Goal: Task Accomplishment & Management: Complete application form

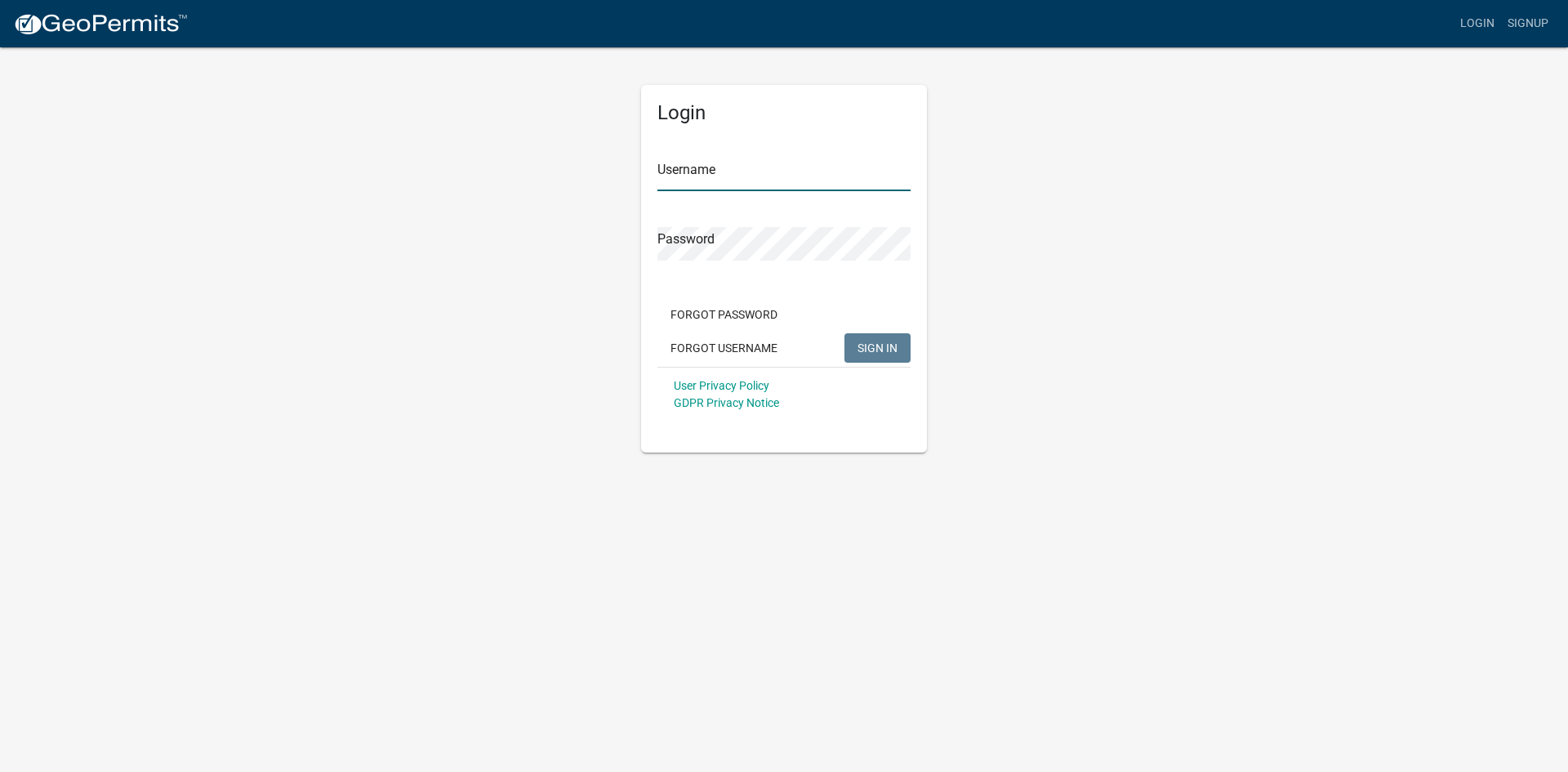
type input "[EMAIL_ADDRESS][DOMAIN_NAME]"
click at [872, 337] on button "SIGN IN" at bounding box center [878, 348] width 66 height 29
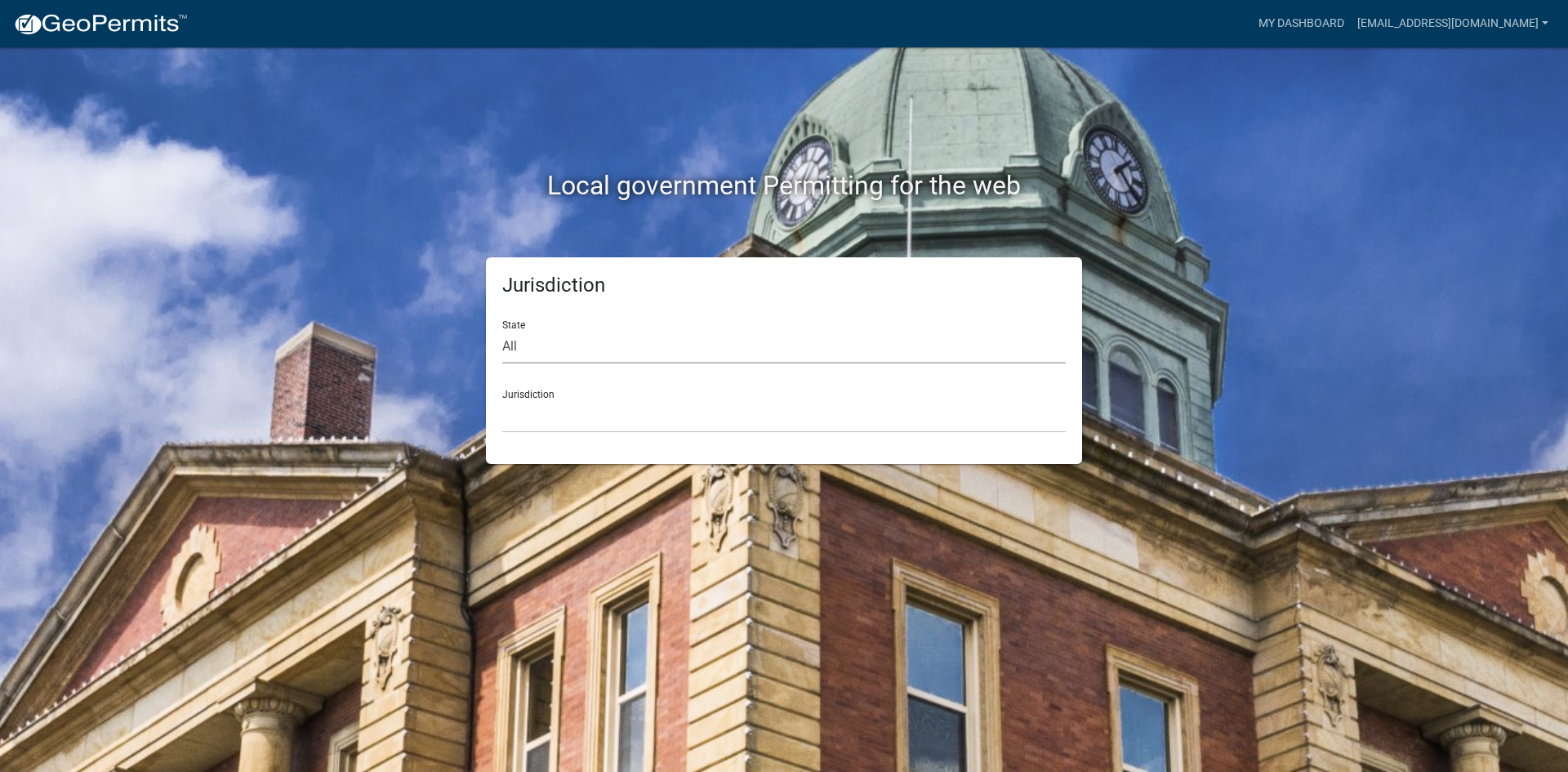
click at [569, 337] on select "All Colorado Georgia Indiana Iowa Kansas Minnesota Ohio South Carolina Wisconsin" at bounding box center [784, 346] width 563 height 34
select select "Minnesota"
click at [502, 330] on select "All Colorado Georgia Indiana Iowa Kansas Minnesota Ohio South Carolina Wisconsin" at bounding box center [784, 346] width 563 height 34
click at [575, 428] on select "Becker County, Minnesota Benton County, Minnesota Carlton County, Minnesota Cit…" at bounding box center [784, 416] width 563 height 34
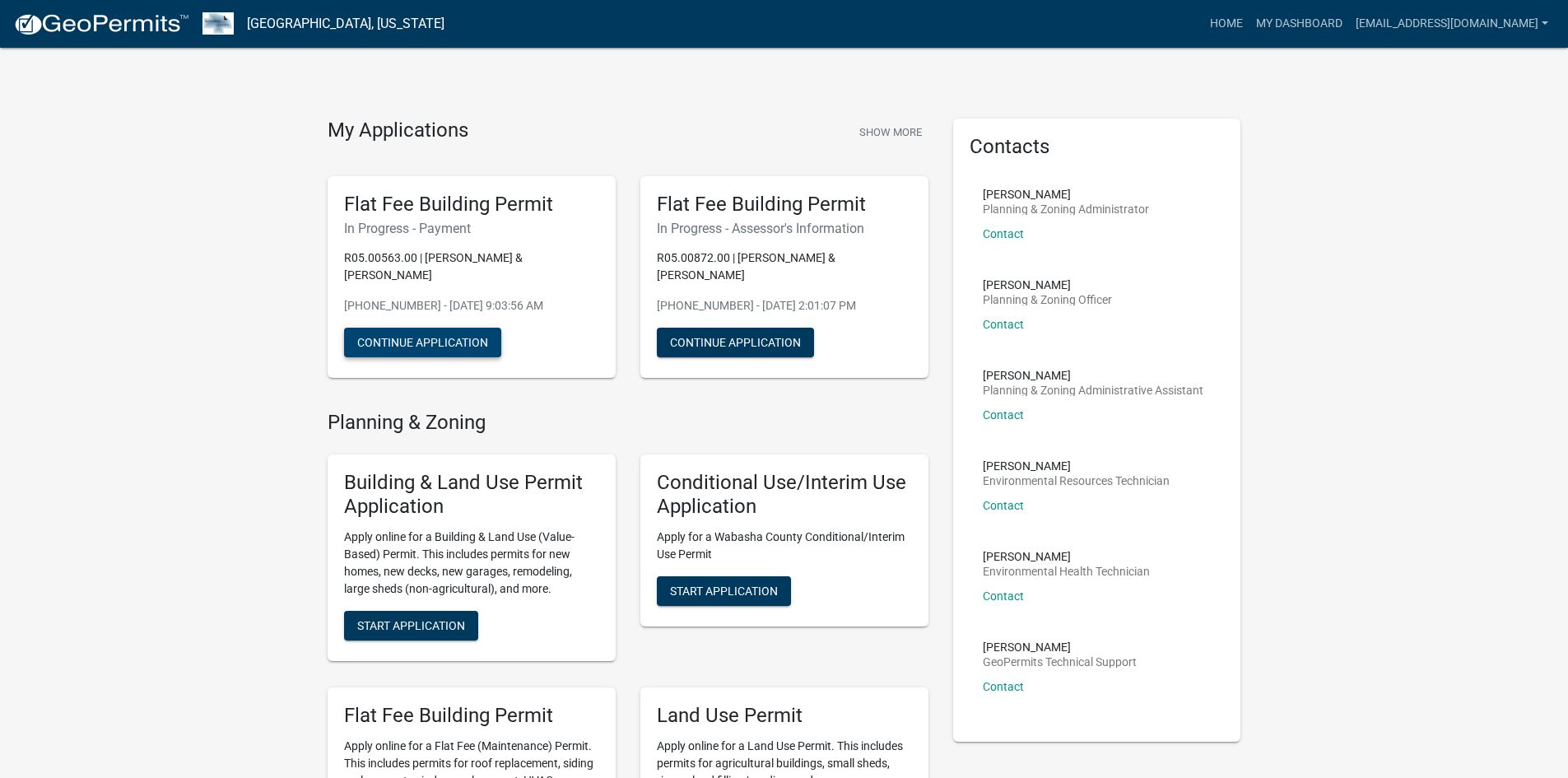
click at [473, 328] on button "Continue Application" at bounding box center [422, 342] width 157 height 29
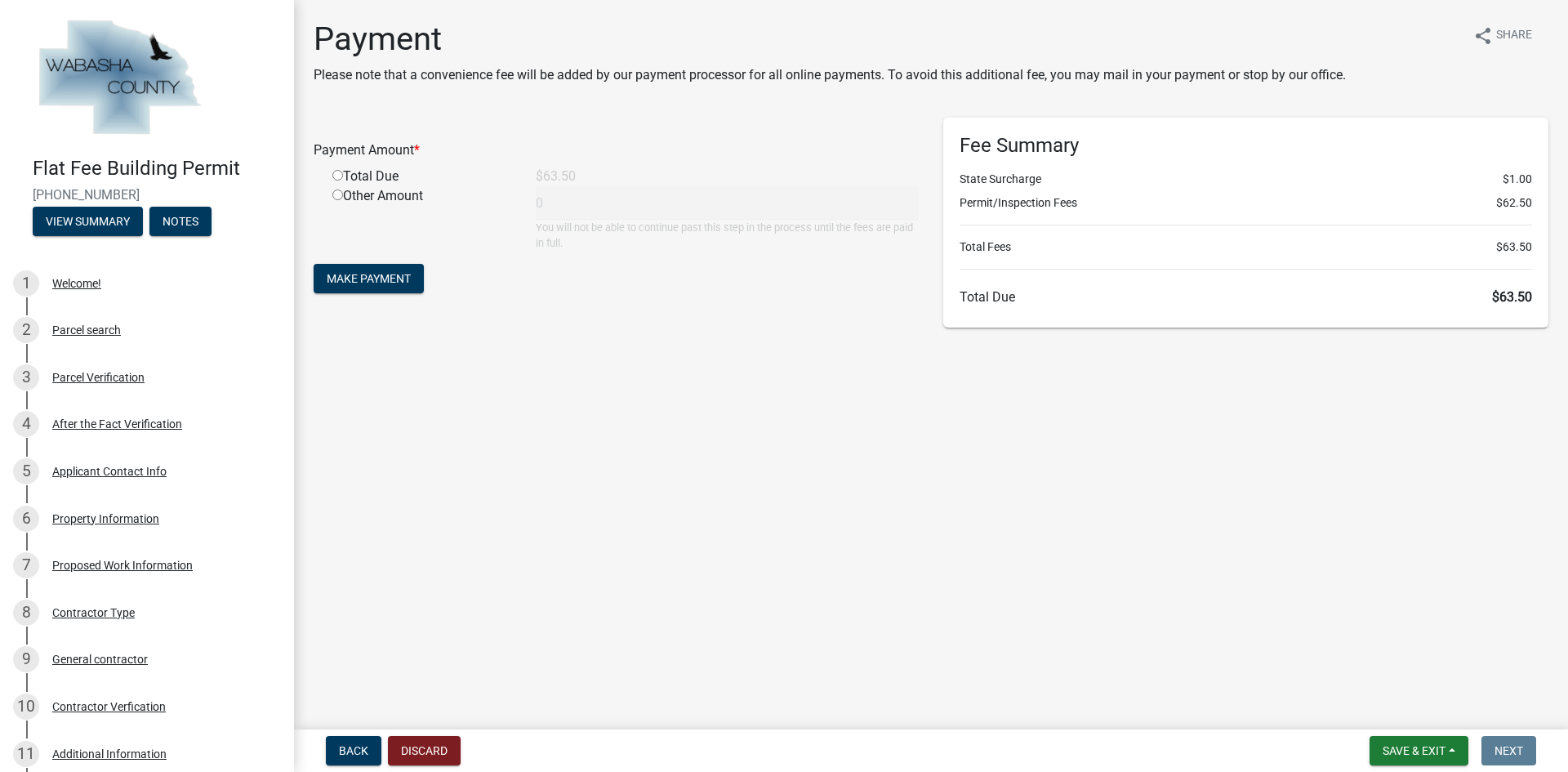
click at [339, 174] on input "radio" at bounding box center [337, 175] width 11 height 11
radio input "true"
type input "63.5"
click at [386, 280] on span "Make Payment" at bounding box center [368, 277] width 84 height 13
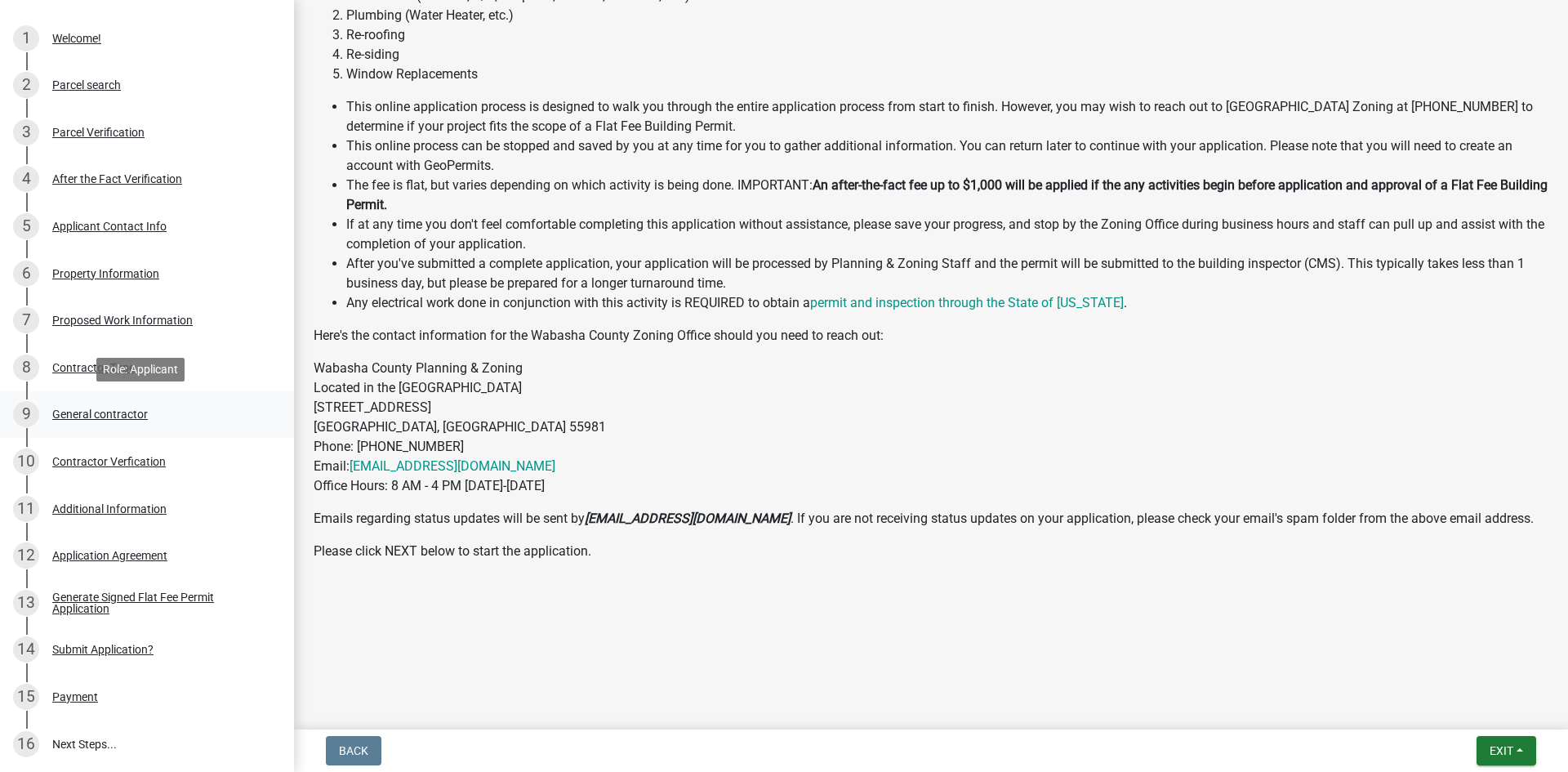
scroll to position [429, 0]
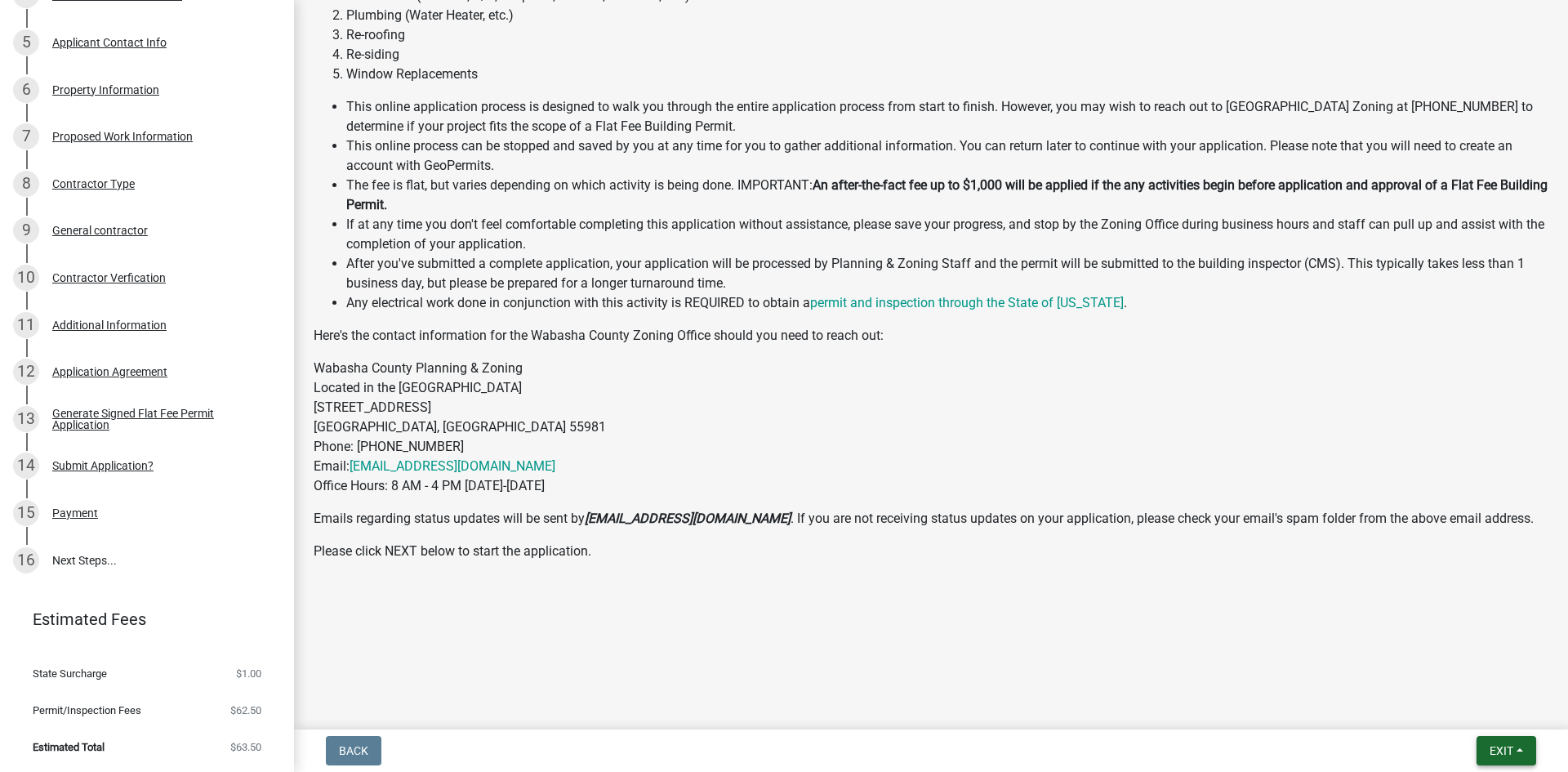
click at [1503, 752] on span "Exit" at bounding box center [1501, 750] width 23 height 13
click at [1283, 422] on p "Wabasha County Planning & Zoning Located in the [GEOGRAPHIC_DATA] [STREET_ADDRE…" at bounding box center [930, 427] width 1234 height 137
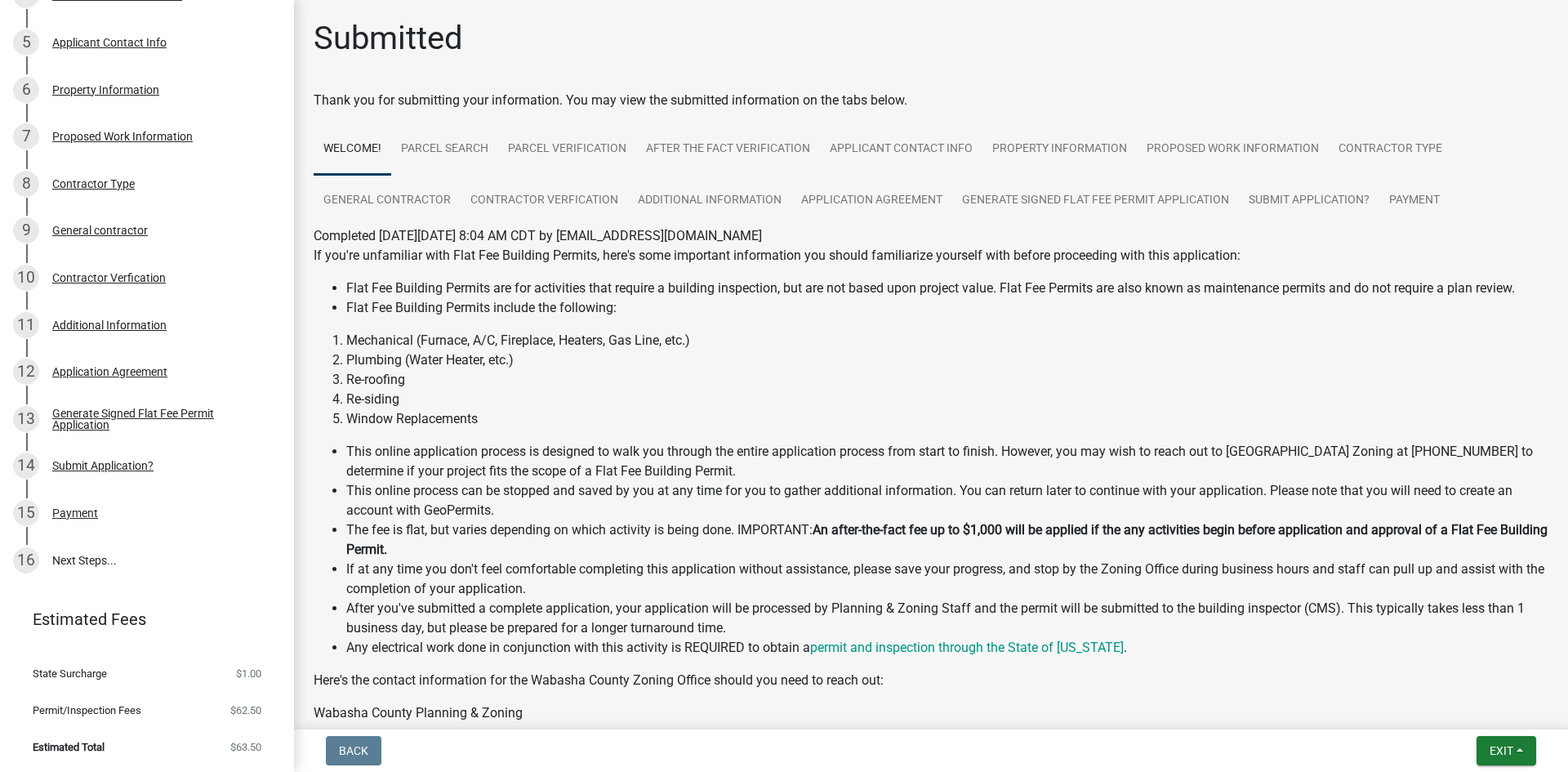
scroll to position [0, 0]
click at [1274, 442] on li "This online application process is designed to walk you through the entire appl…" at bounding box center [947, 462] width 1202 height 39
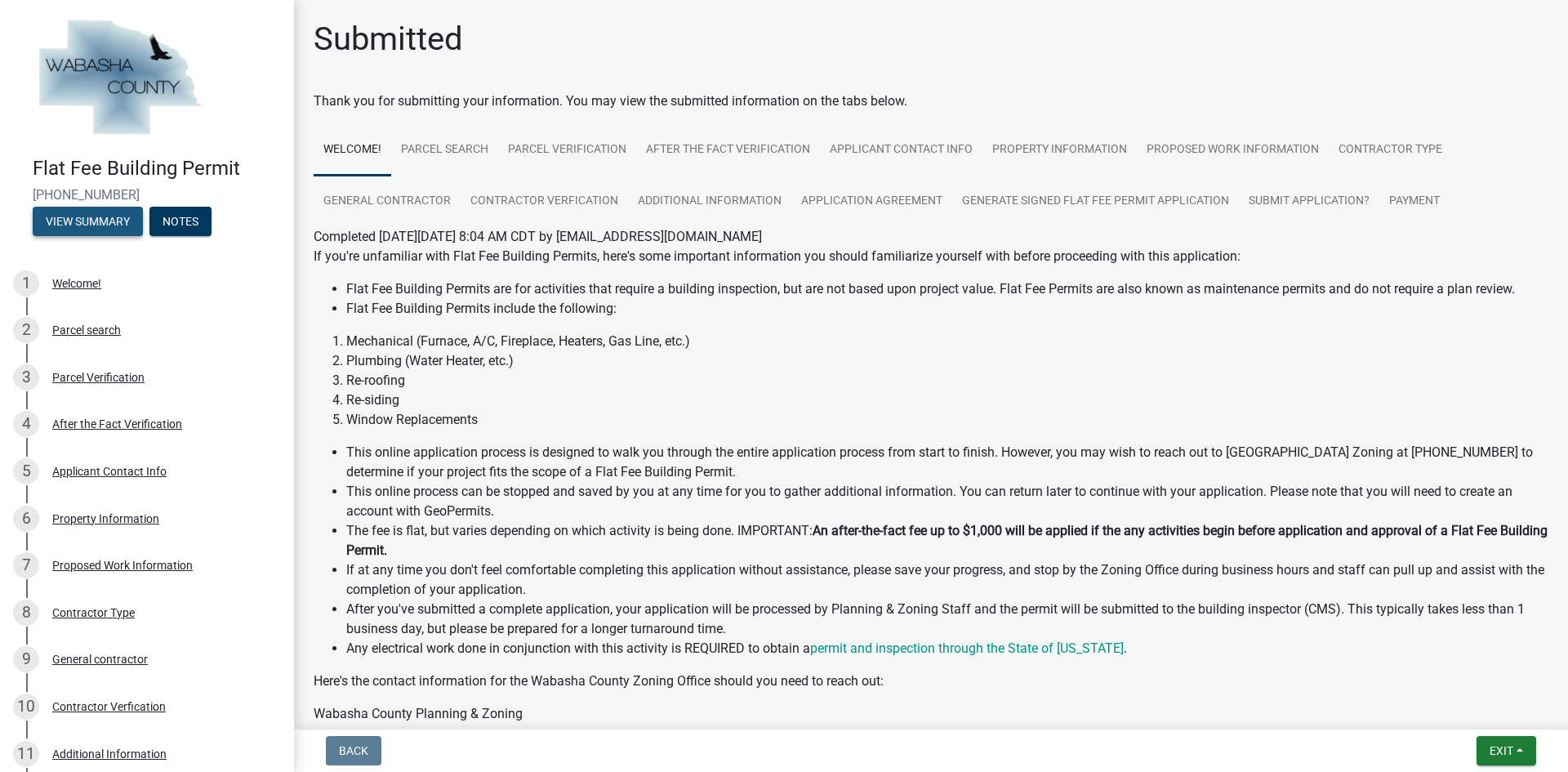
click at [127, 218] on button "View Summary" at bounding box center [88, 221] width 111 height 29
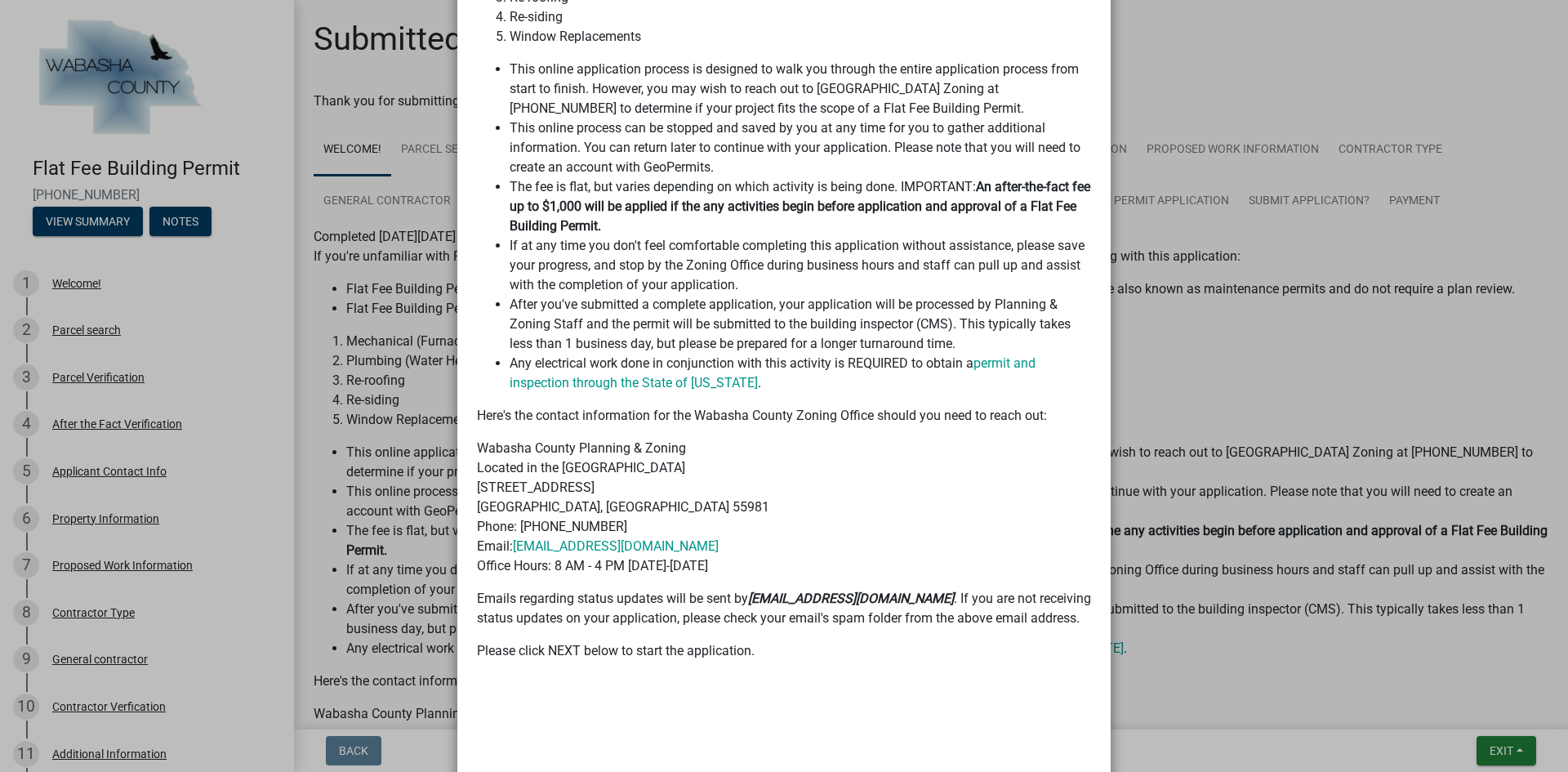
scroll to position [670, 0]
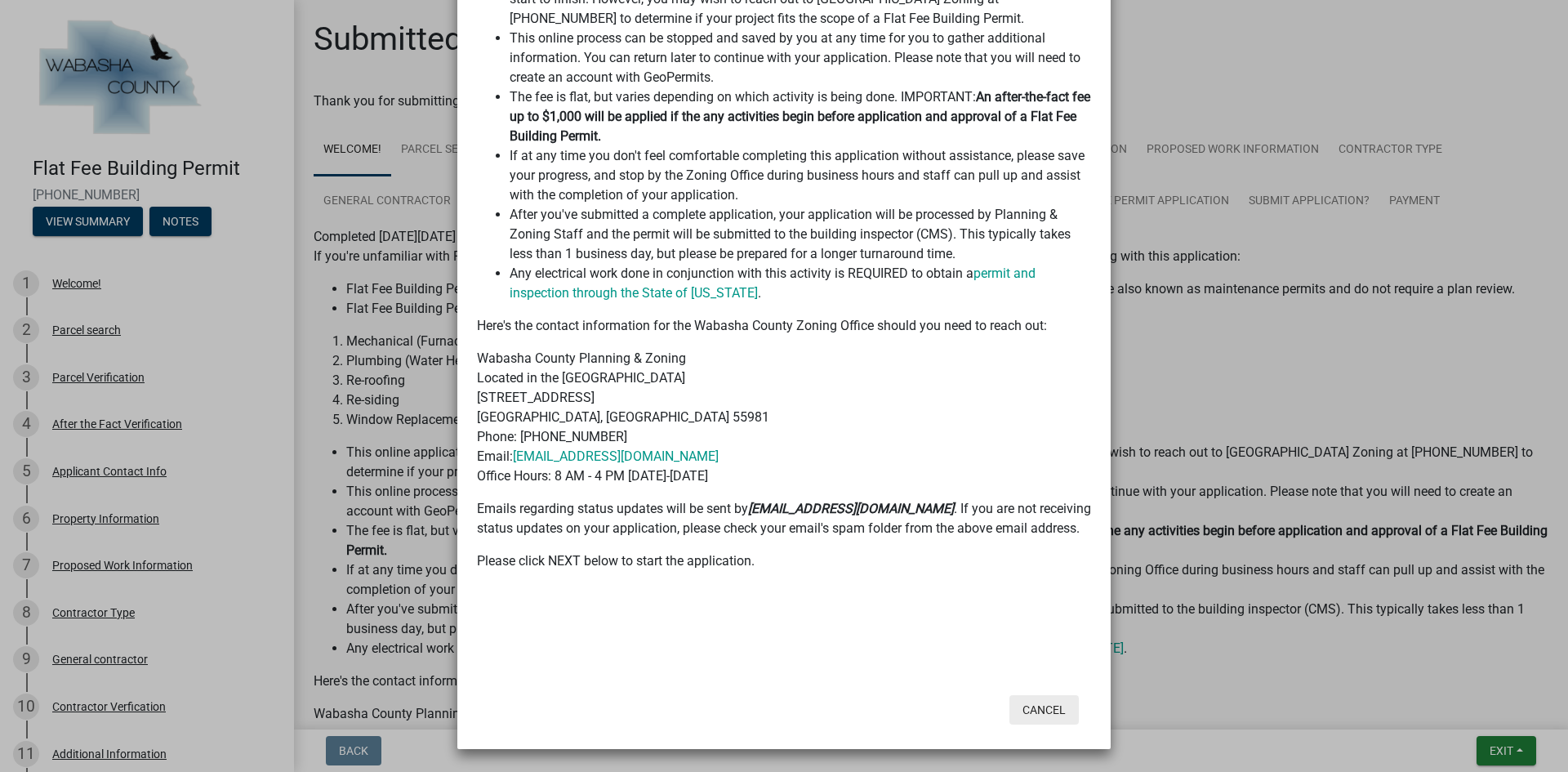
click at [1020, 711] on button "Cancel" at bounding box center [1044, 710] width 70 height 29
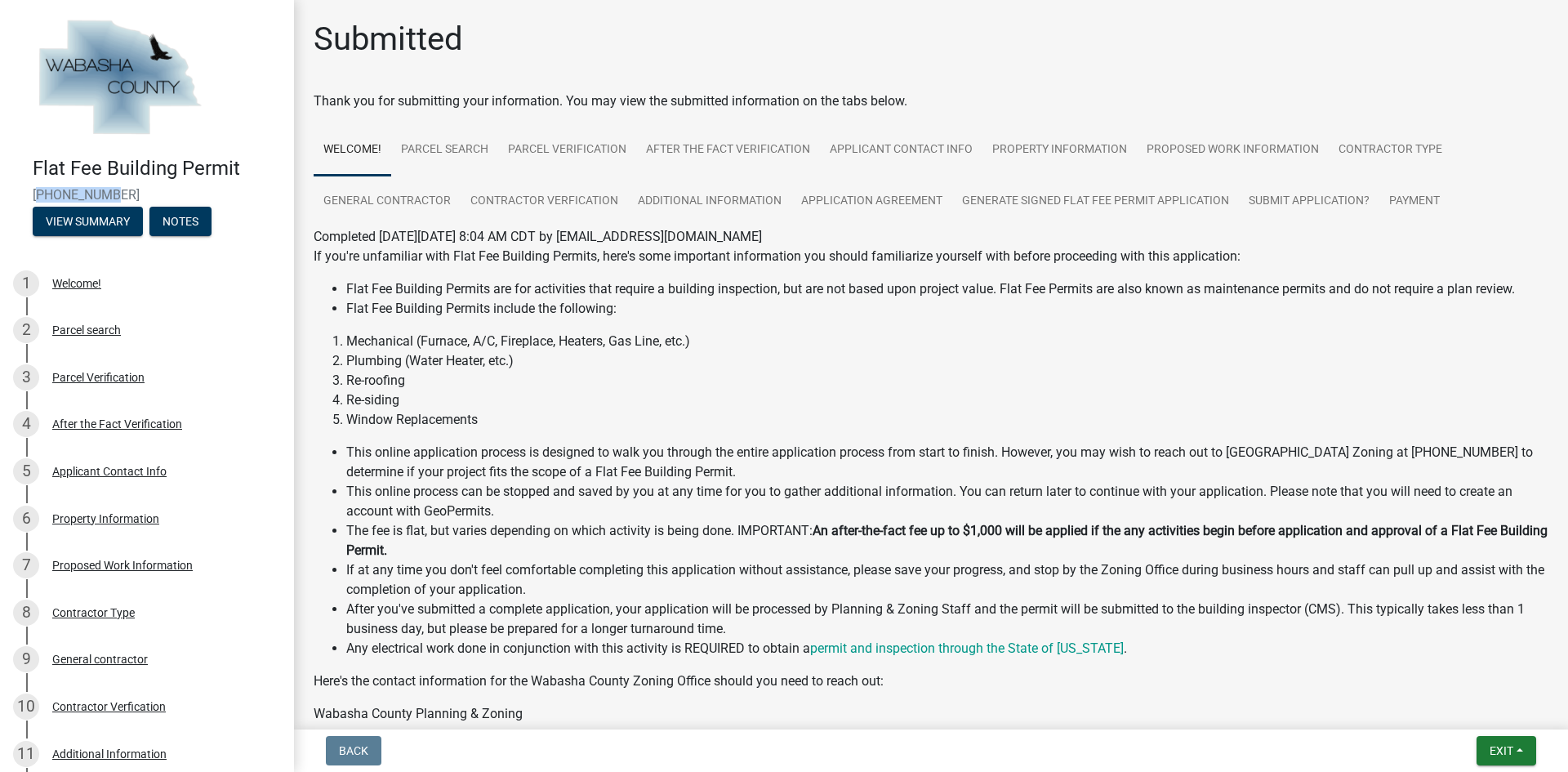
drag, startPoint x: 31, startPoint y: 194, endPoint x: 108, endPoint y: 187, distance: 77.3
click at [108, 187] on div "Flat Fee Building Permit 25-250-194 View Summary Notes" at bounding box center [146, 191] width 268 height 96
copy span "[PHONE_NUMBER]"
click at [1494, 749] on span "Exit" at bounding box center [1501, 750] width 23 height 13
click at [1433, 696] on button "Save & Exit" at bounding box center [1470, 708] width 131 height 39
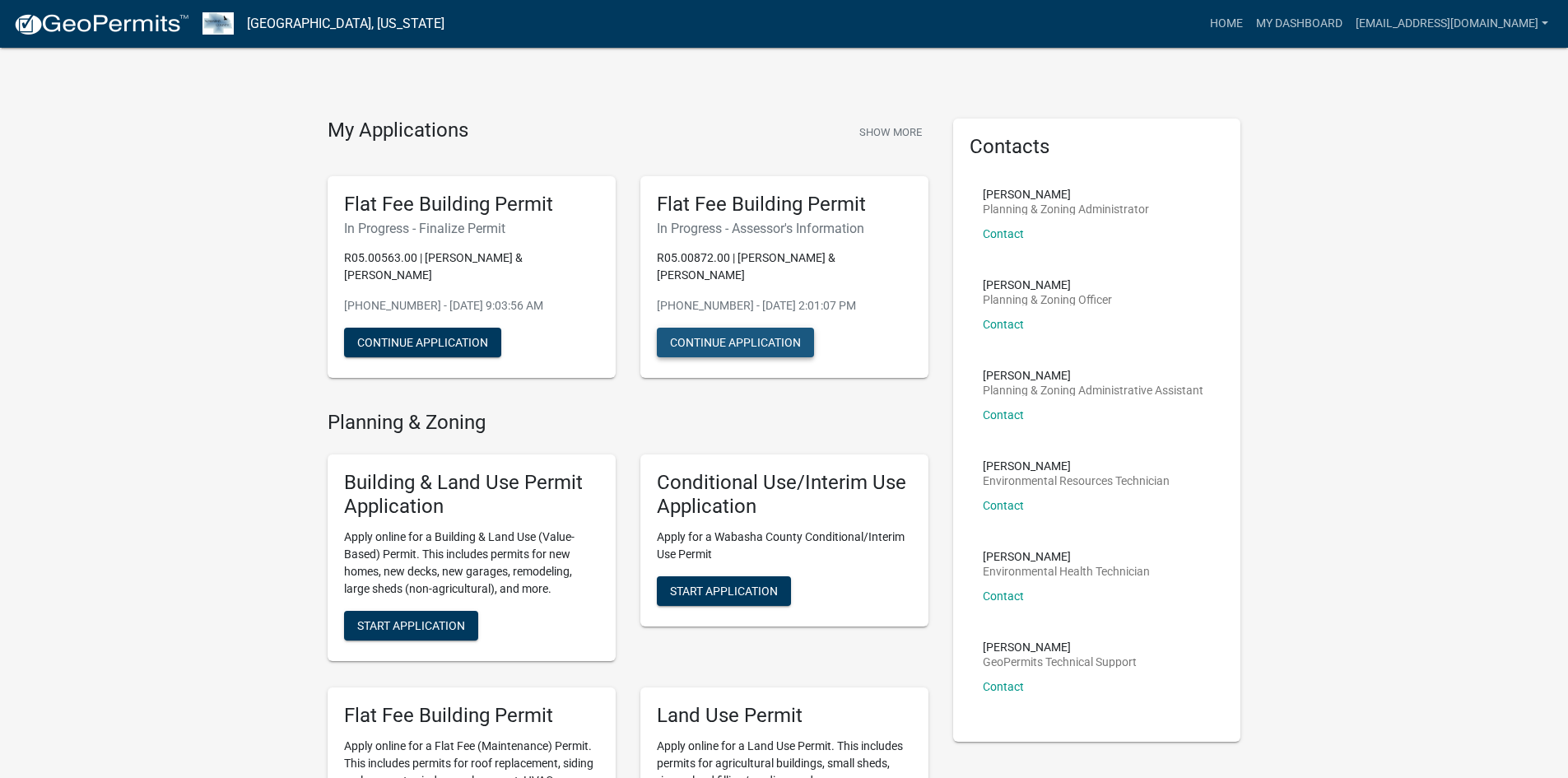
click at [760, 330] on button "Continue Application" at bounding box center [735, 342] width 157 height 29
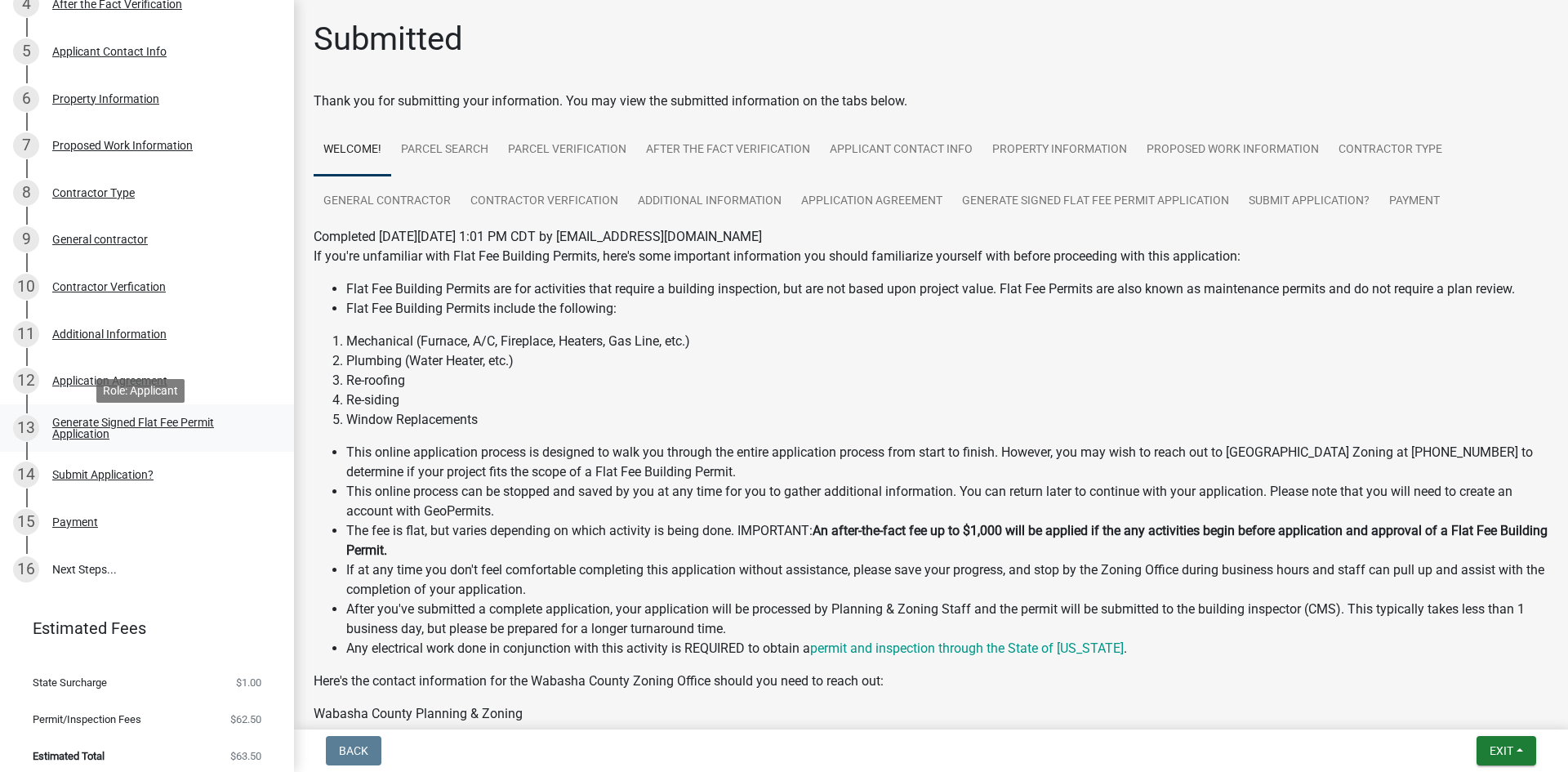
scroll to position [429, 0]
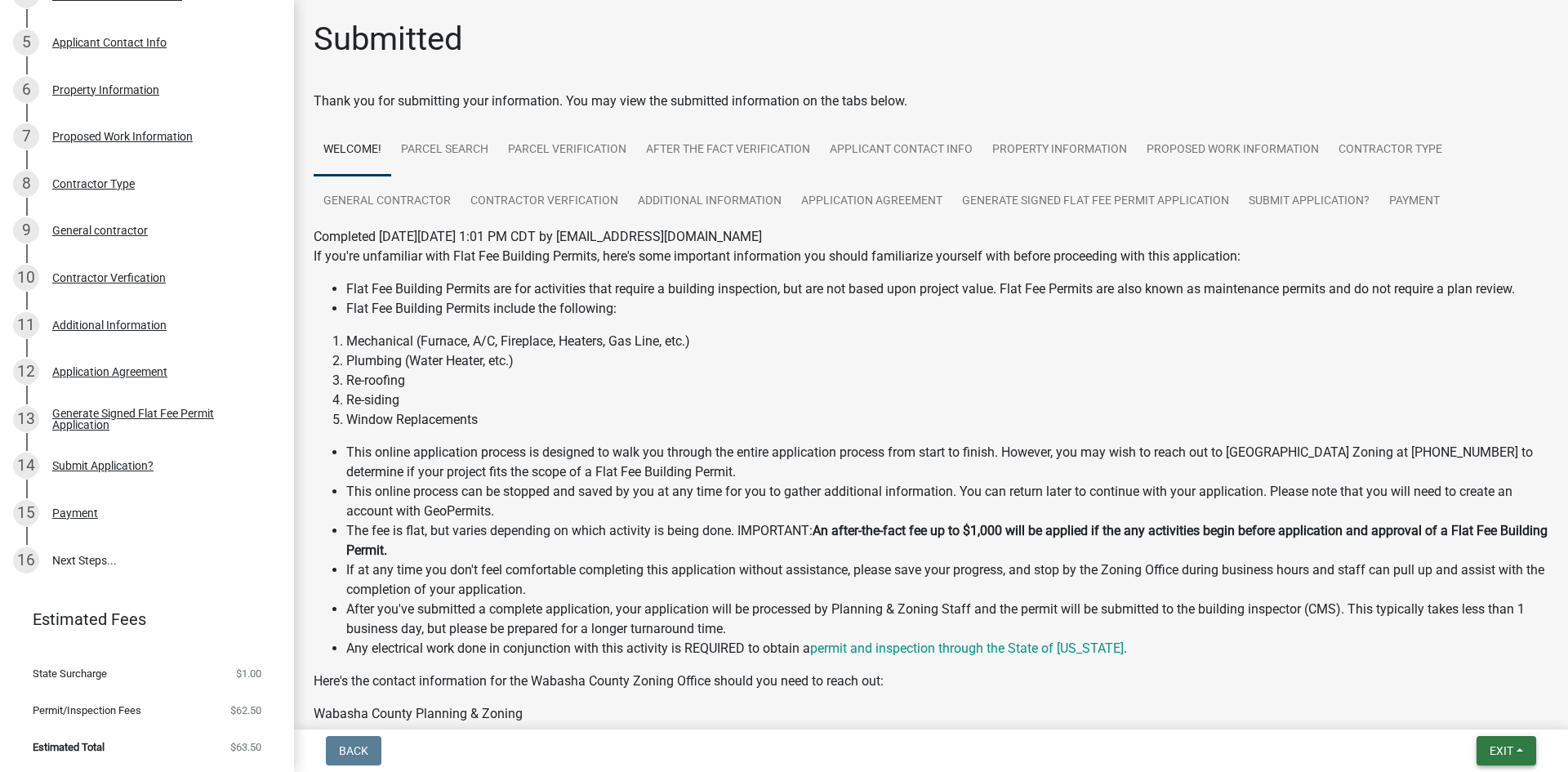
click at [1511, 744] on span "Exit" at bounding box center [1501, 750] width 23 height 13
click at [1438, 707] on button "Save & Exit" at bounding box center [1470, 708] width 131 height 39
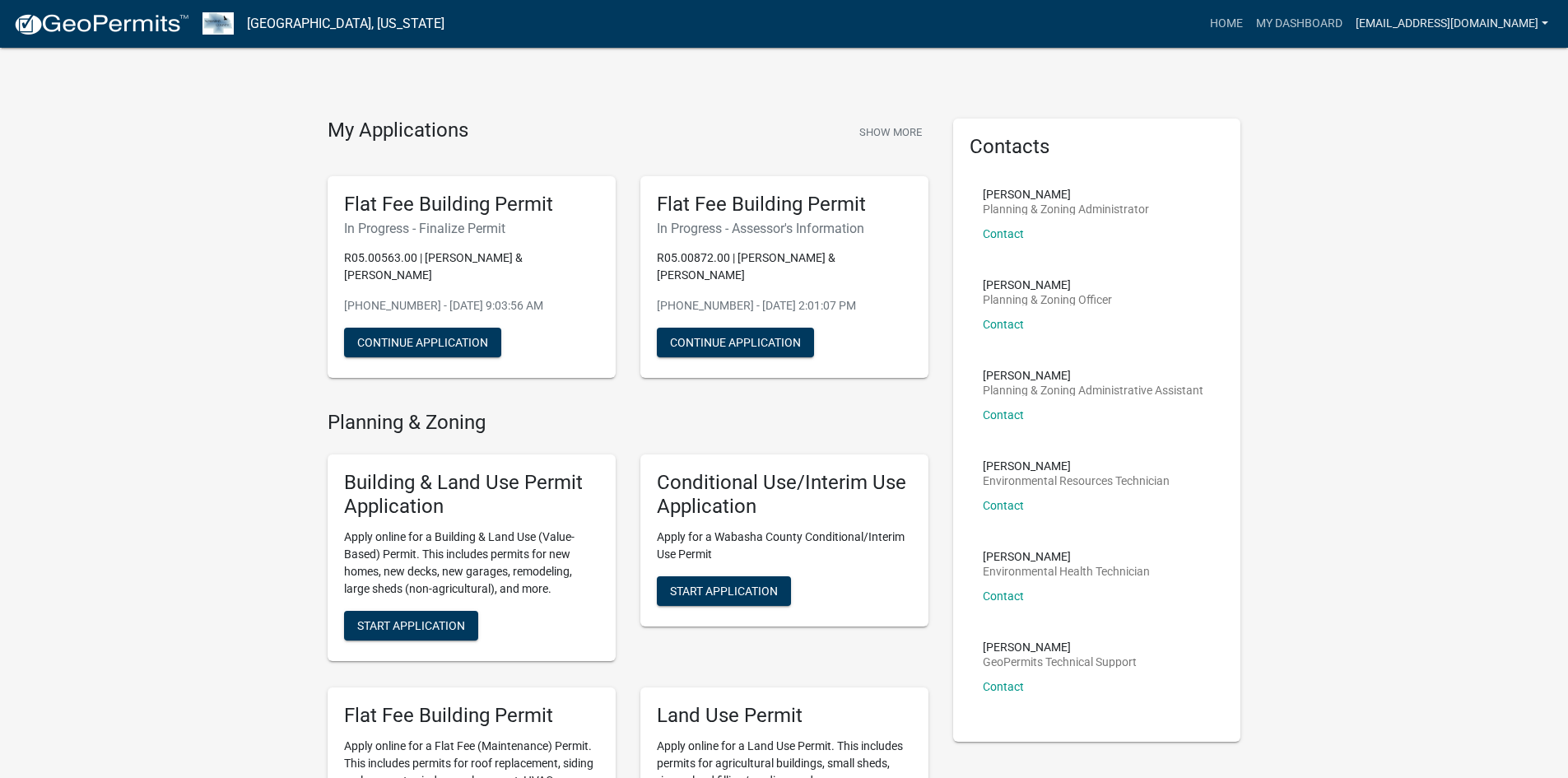
click at [1453, 13] on link "[EMAIL_ADDRESS][DOMAIN_NAME]" at bounding box center [1452, 23] width 206 height 31
click at [1249, 17] on link "My Dashboard" at bounding box center [1299, 23] width 100 height 31
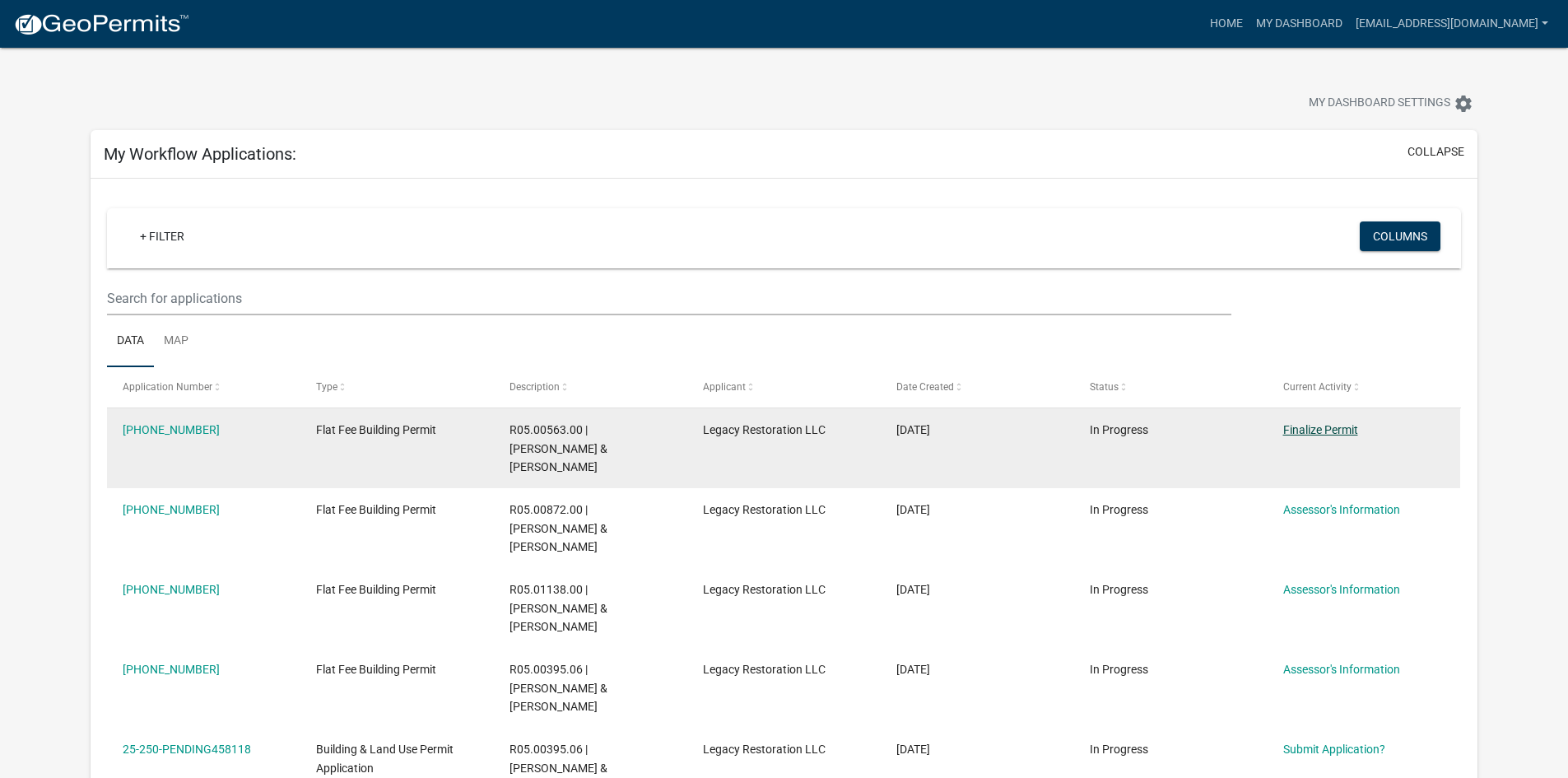
click at [1345, 425] on link "Finalize Permit" at bounding box center [1321, 429] width 75 height 13
